Goal: Transaction & Acquisition: Purchase product/service

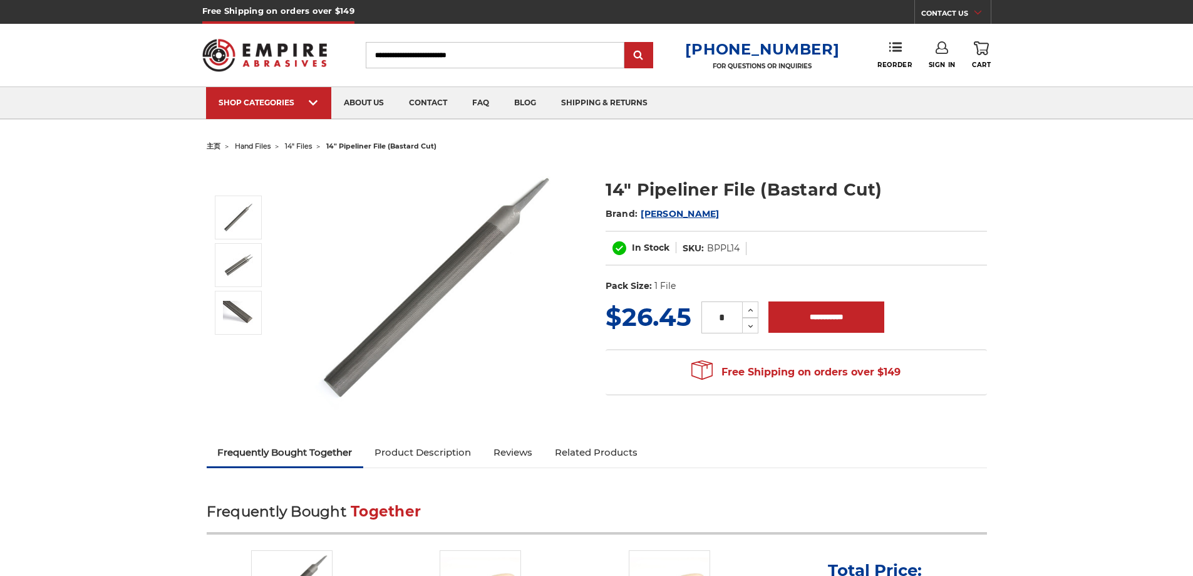
click at [433, 289] on img at bounding box center [439, 288] width 251 height 248
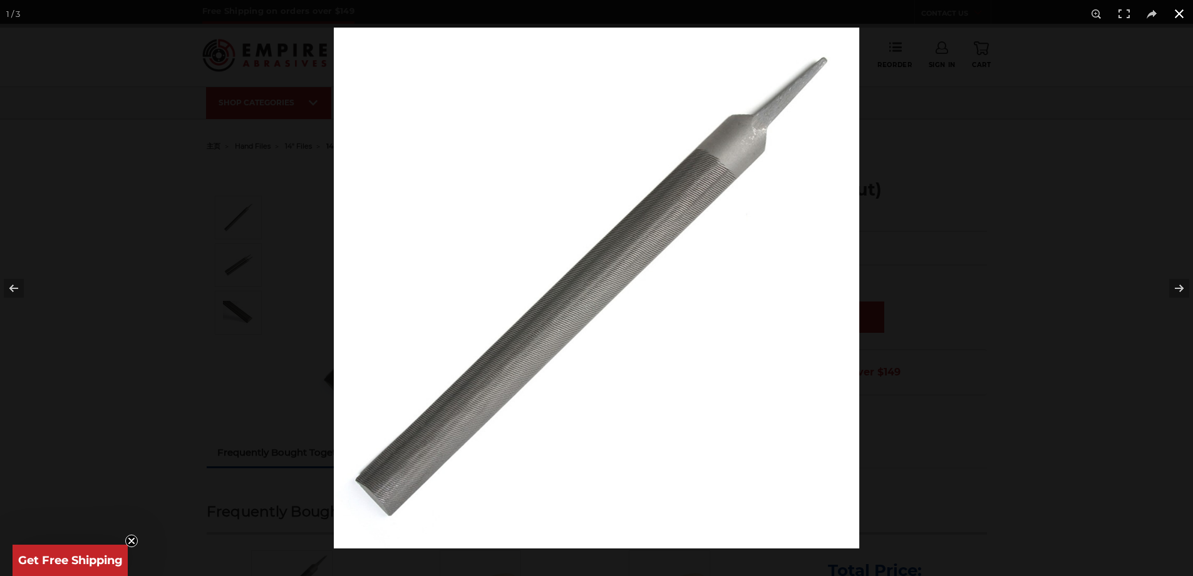
click at [1181, 15] on button at bounding box center [1180, 14] width 28 height 28
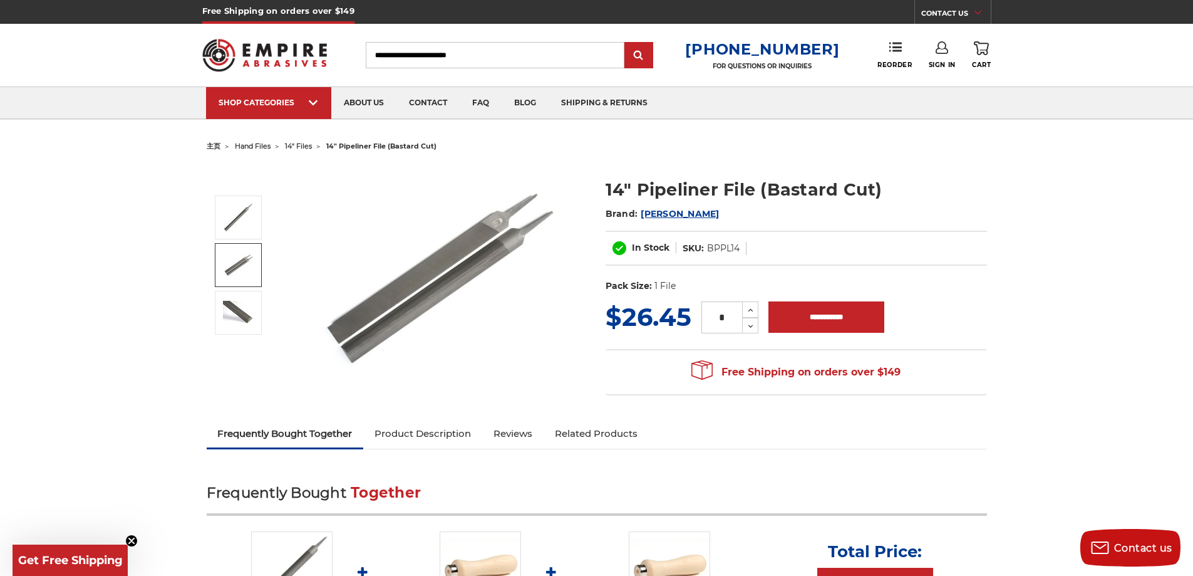
click at [231, 274] on img at bounding box center [238, 265] width 31 height 24
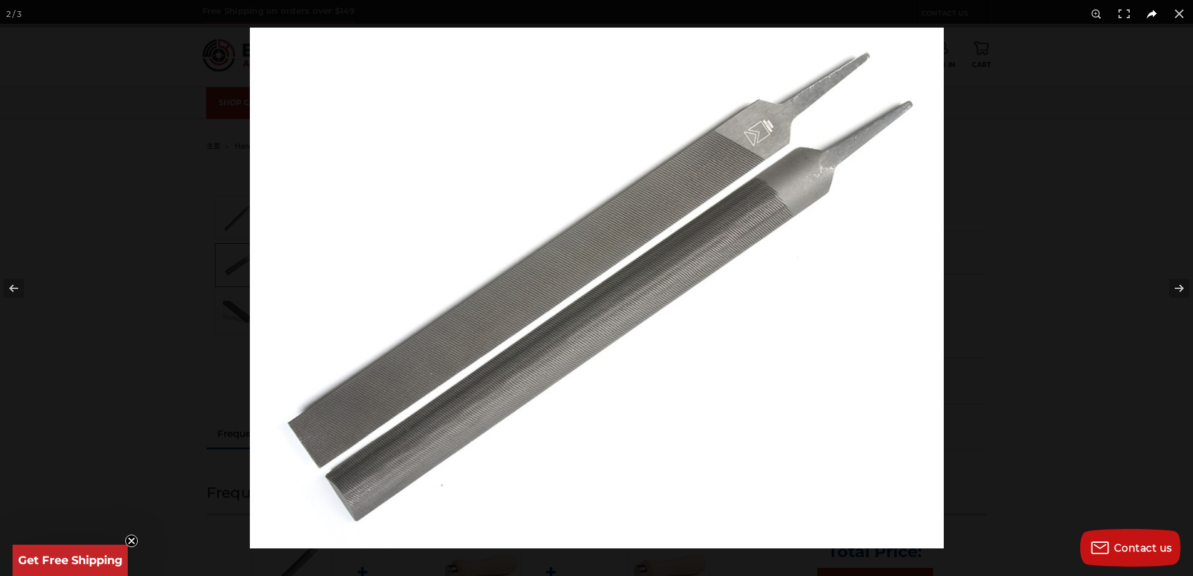
click at [1181, 14] on button at bounding box center [1180, 14] width 28 height 28
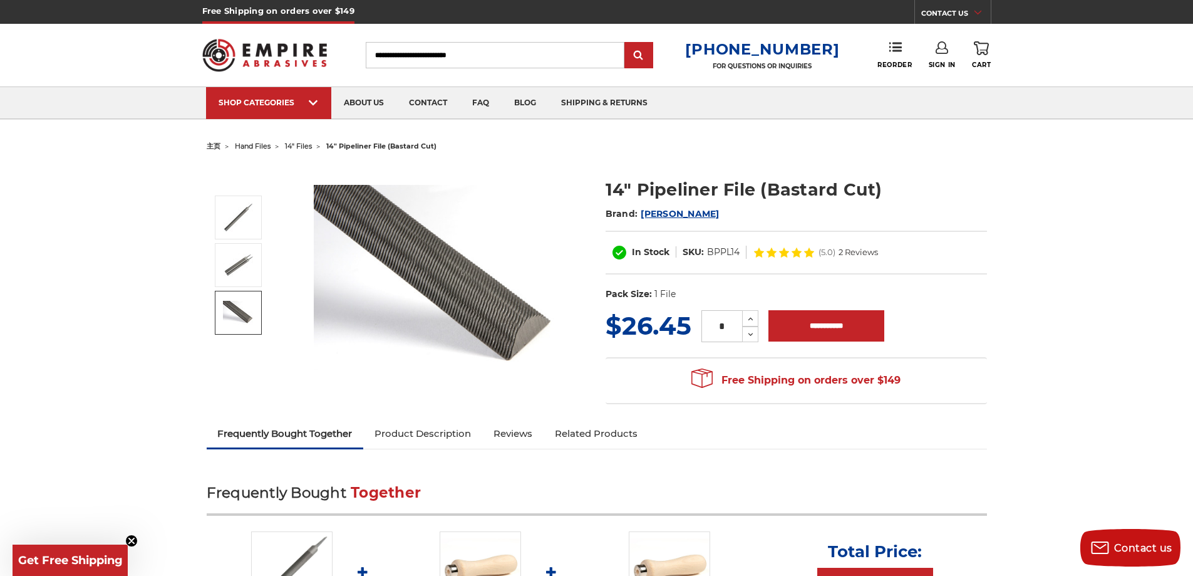
click at [256, 320] on link at bounding box center [238, 313] width 47 height 44
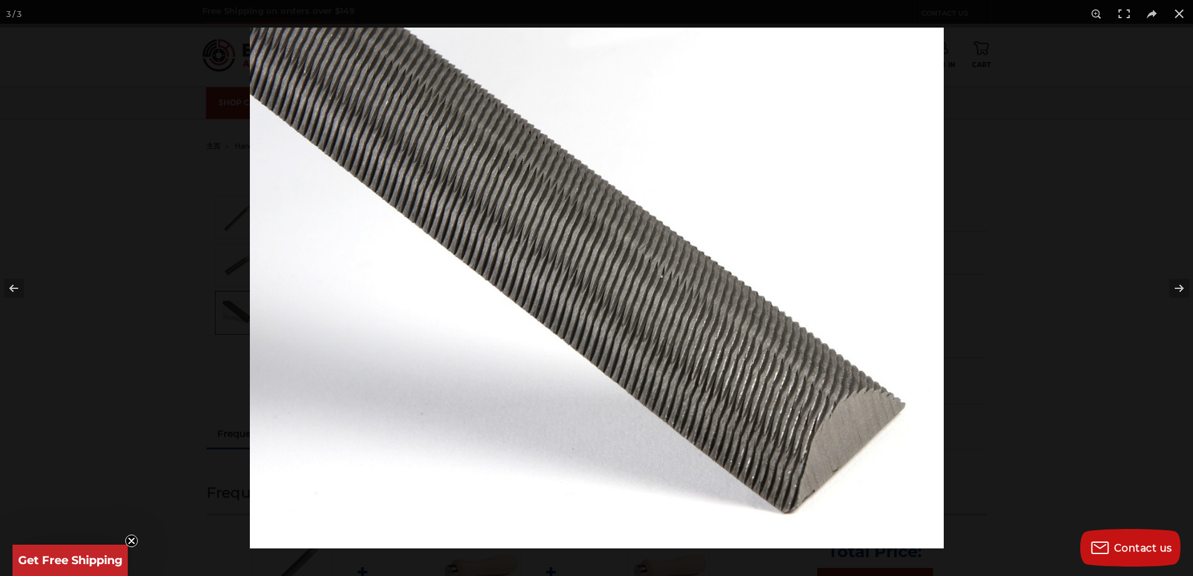
click at [1180, 14] on button at bounding box center [1180, 14] width 28 height 28
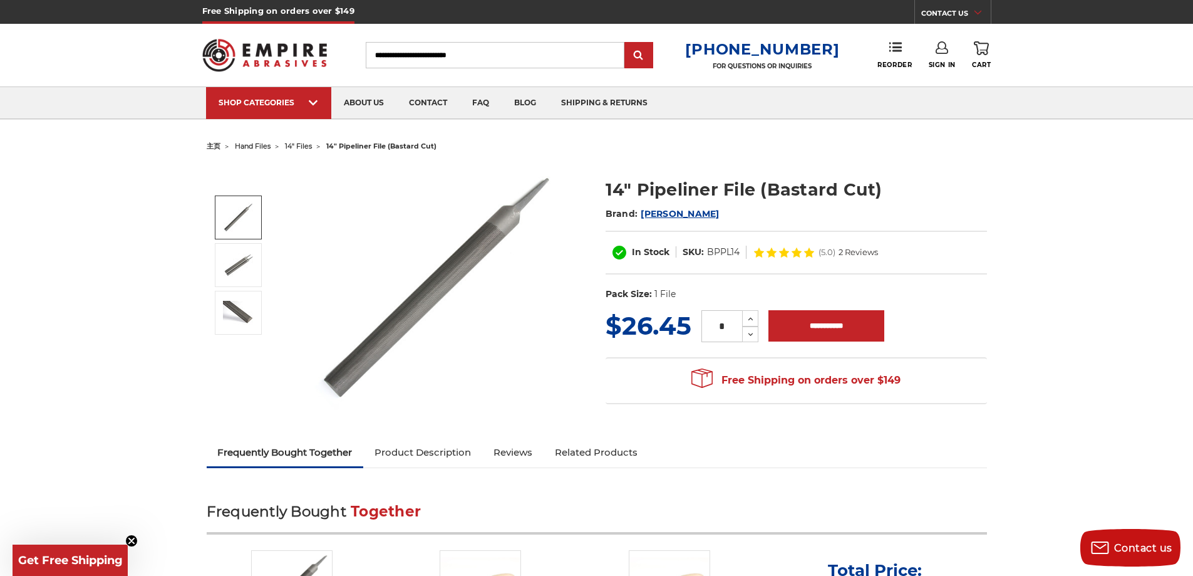
click at [216, 228] on link at bounding box center [238, 217] width 47 height 44
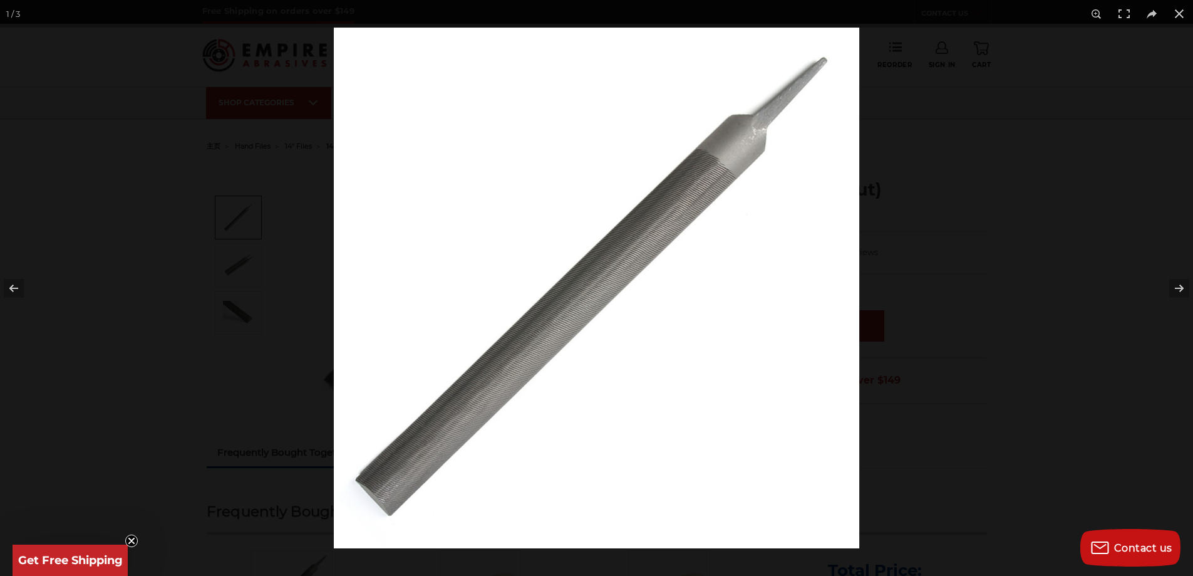
click at [461, 255] on img at bounding box center [597, 288] width 526 height 521
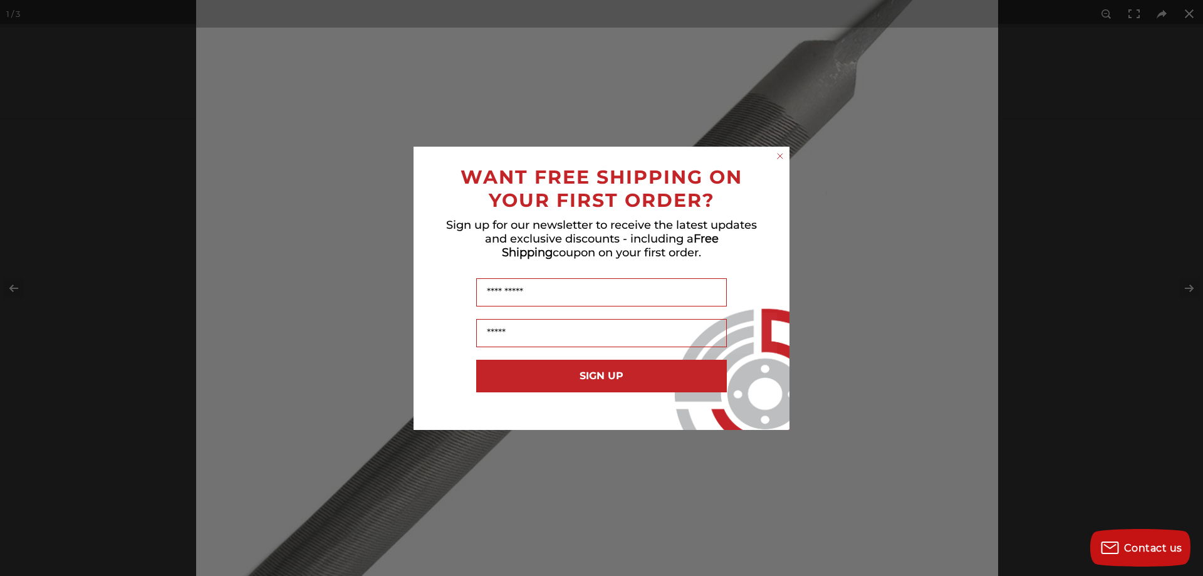
click at [604, 235] on span "Sign up for our newsletter to receive the latest updates and exclusive discount…" at bounding box center [601, 238] width 311 height 41
click at [775, 153] on circle "Close dialog" at bounding box center [780, 156] width 12 height 12
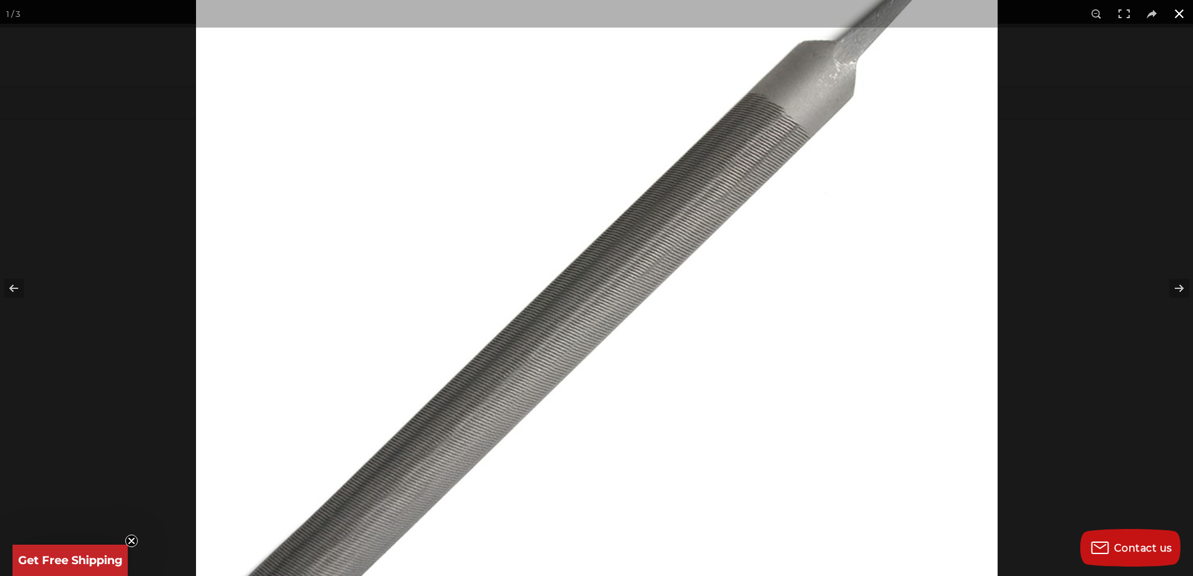
click at [1184, 15] on button at bounding box center [1180, 14] width 28 height 28
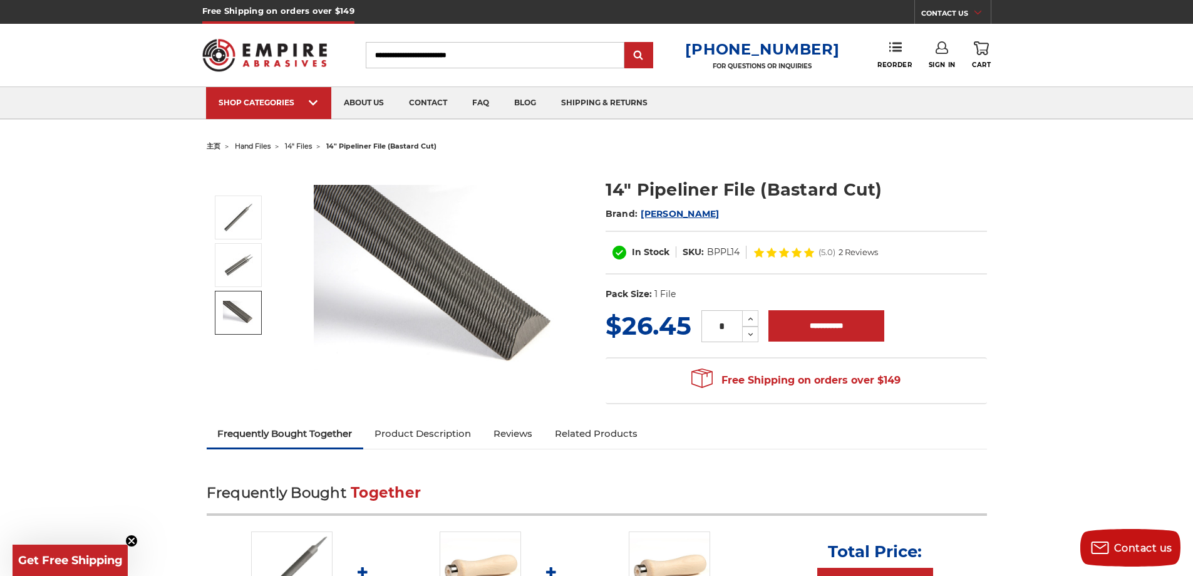
click at [238, 300] on link at bounding box center [238, 313] width 47 height 44
